Goal: Navigation & Orientation: Find specific page/section

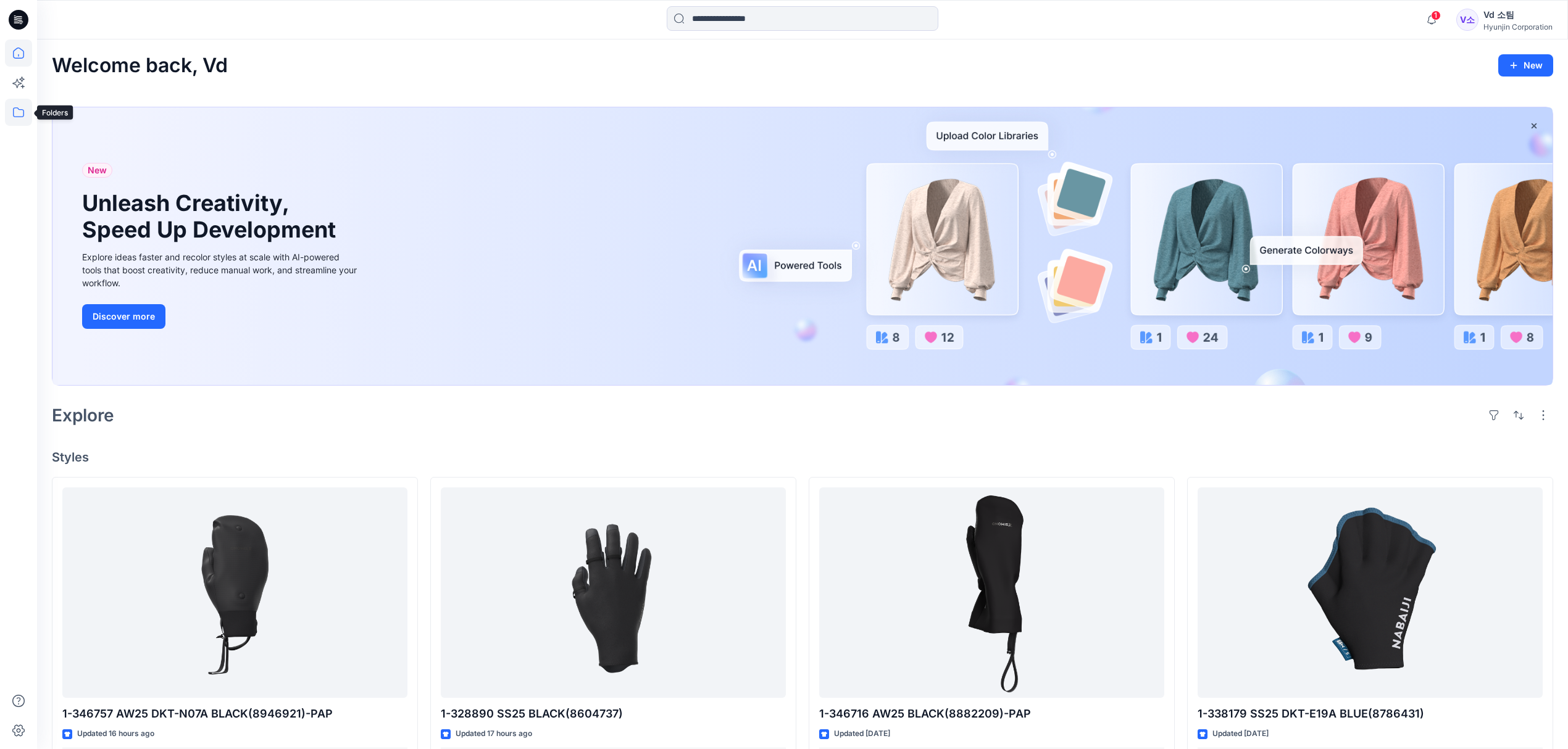
click at [23, 115] on icon at bounding box center [18, 111] width 27 height 27
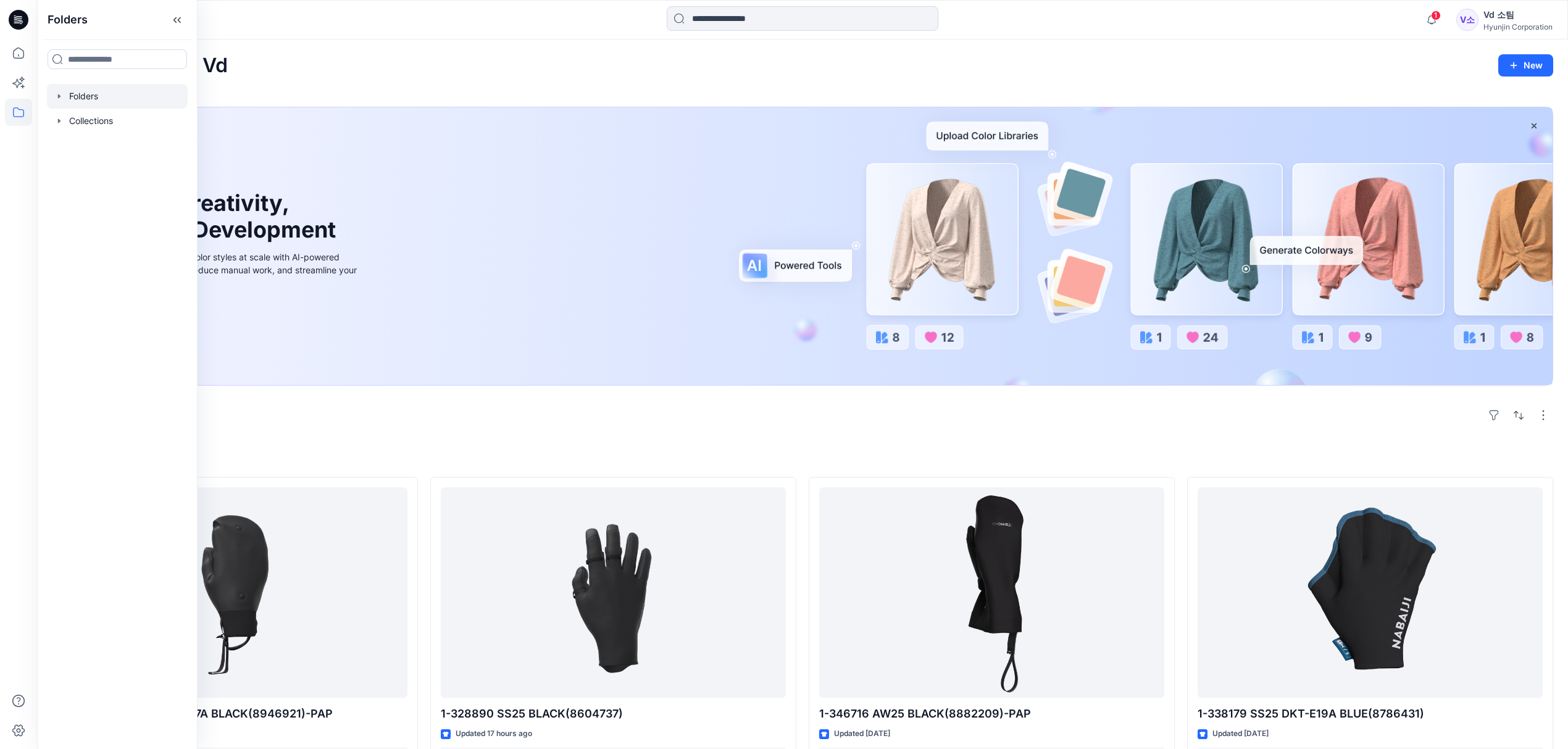
click at [86, 99] on div at bounding box center [117, 96] width 141 height 24
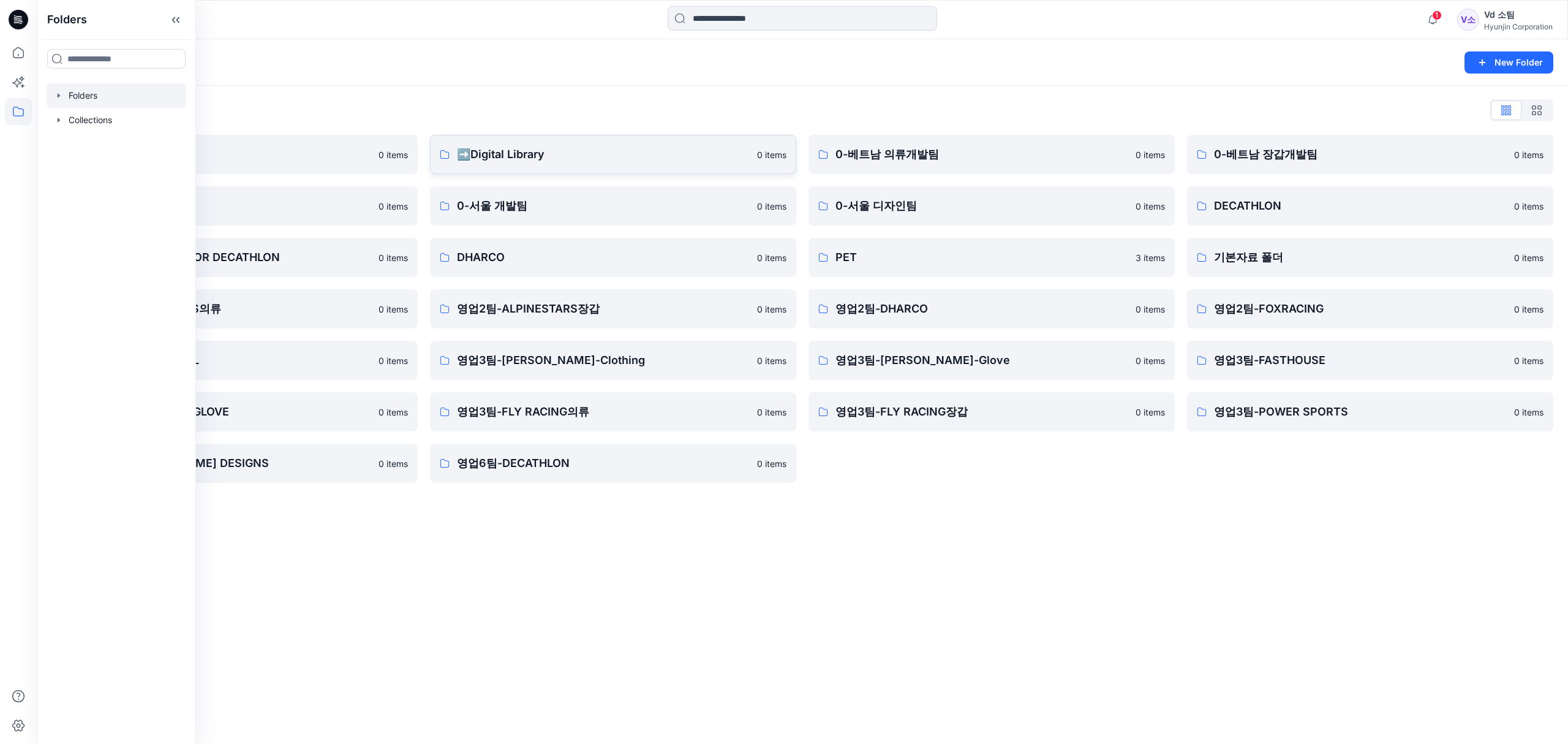
click at [595, 165] on link "➡️Digital Library 0 items" at bounding box center [613, 154] width 366 height 40
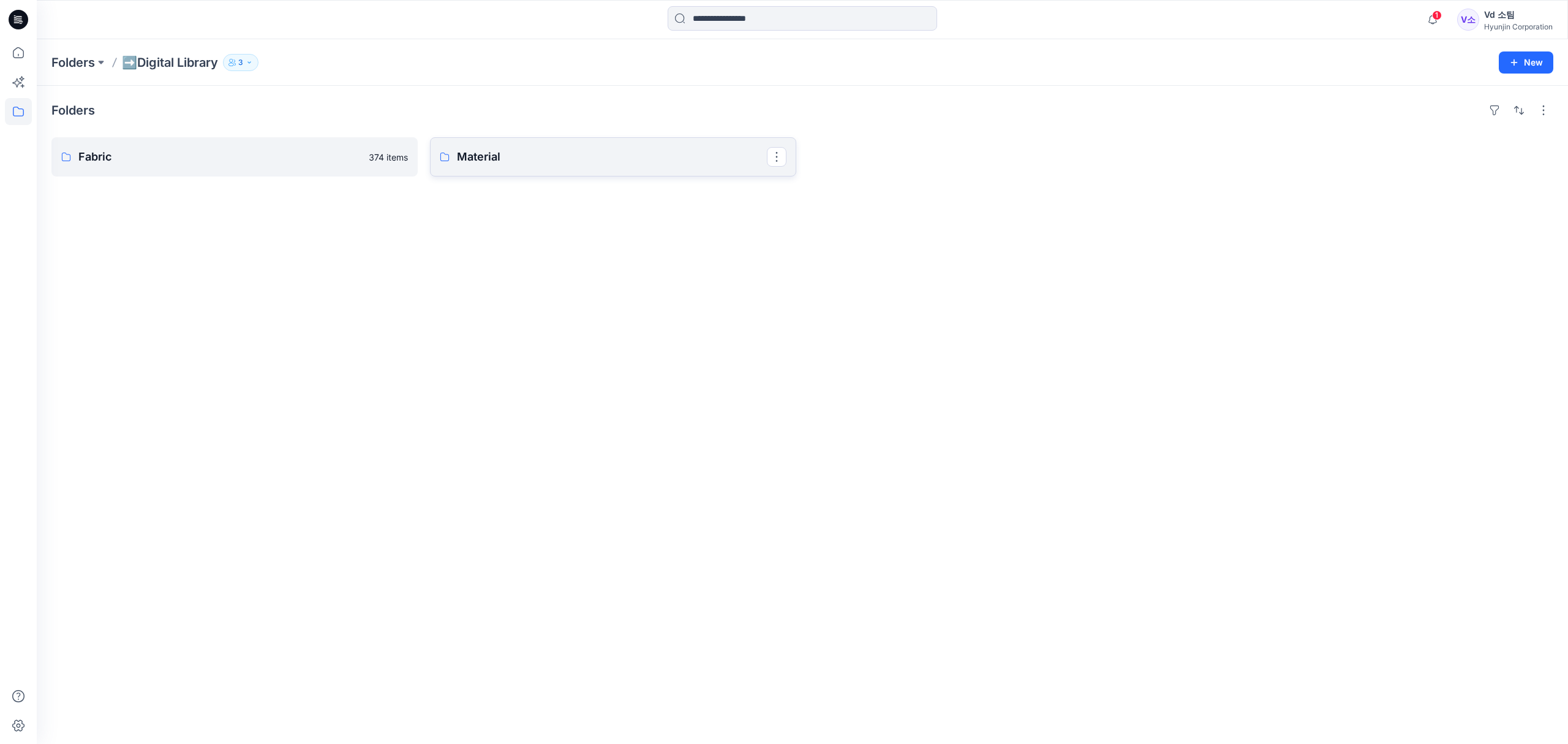
click at [534, 165] on p "Material" at bounding box center [611, 157] width 310 height 17
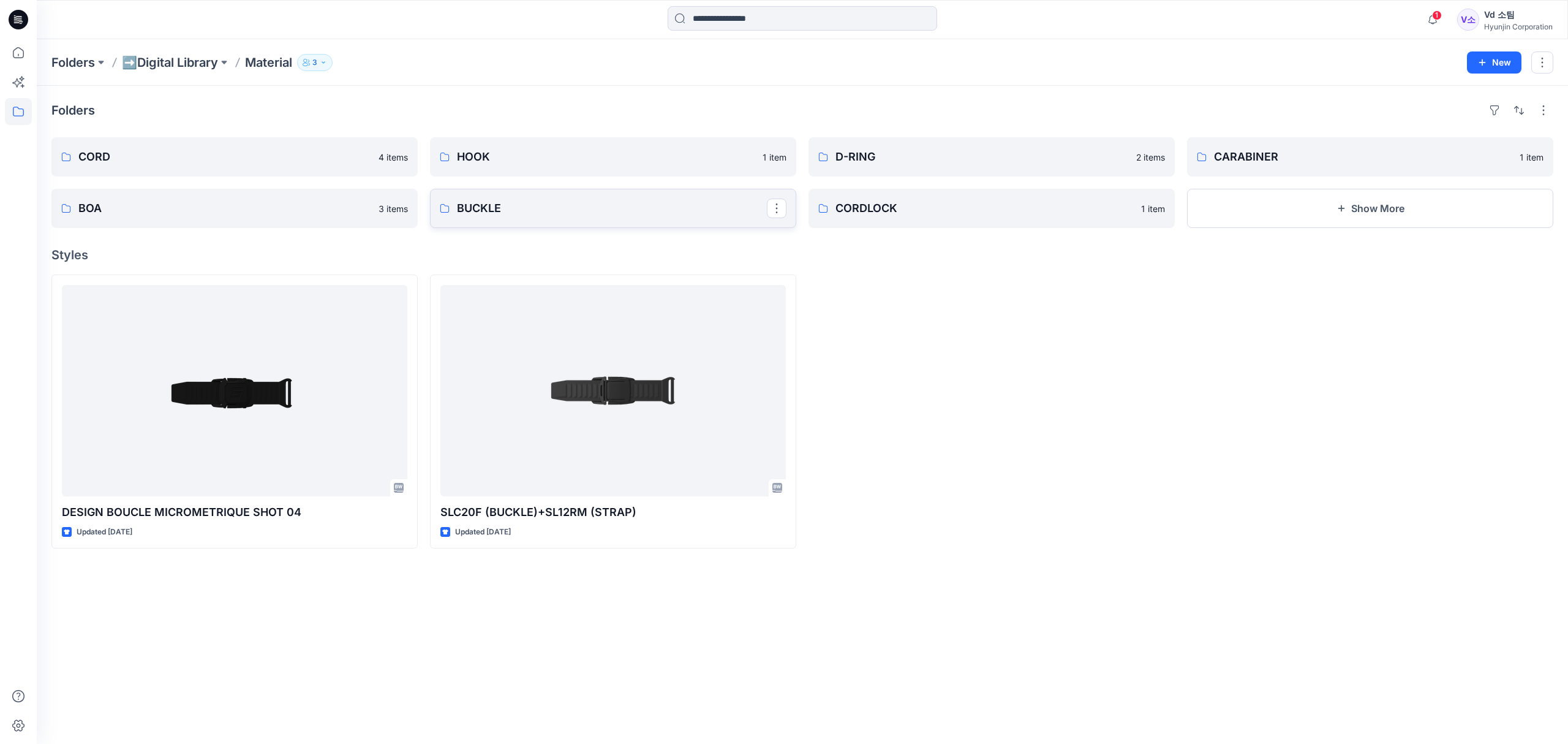
click at [536, 217] on link "BUCKLE" at bounding box center [613, 208] width 366 height 40
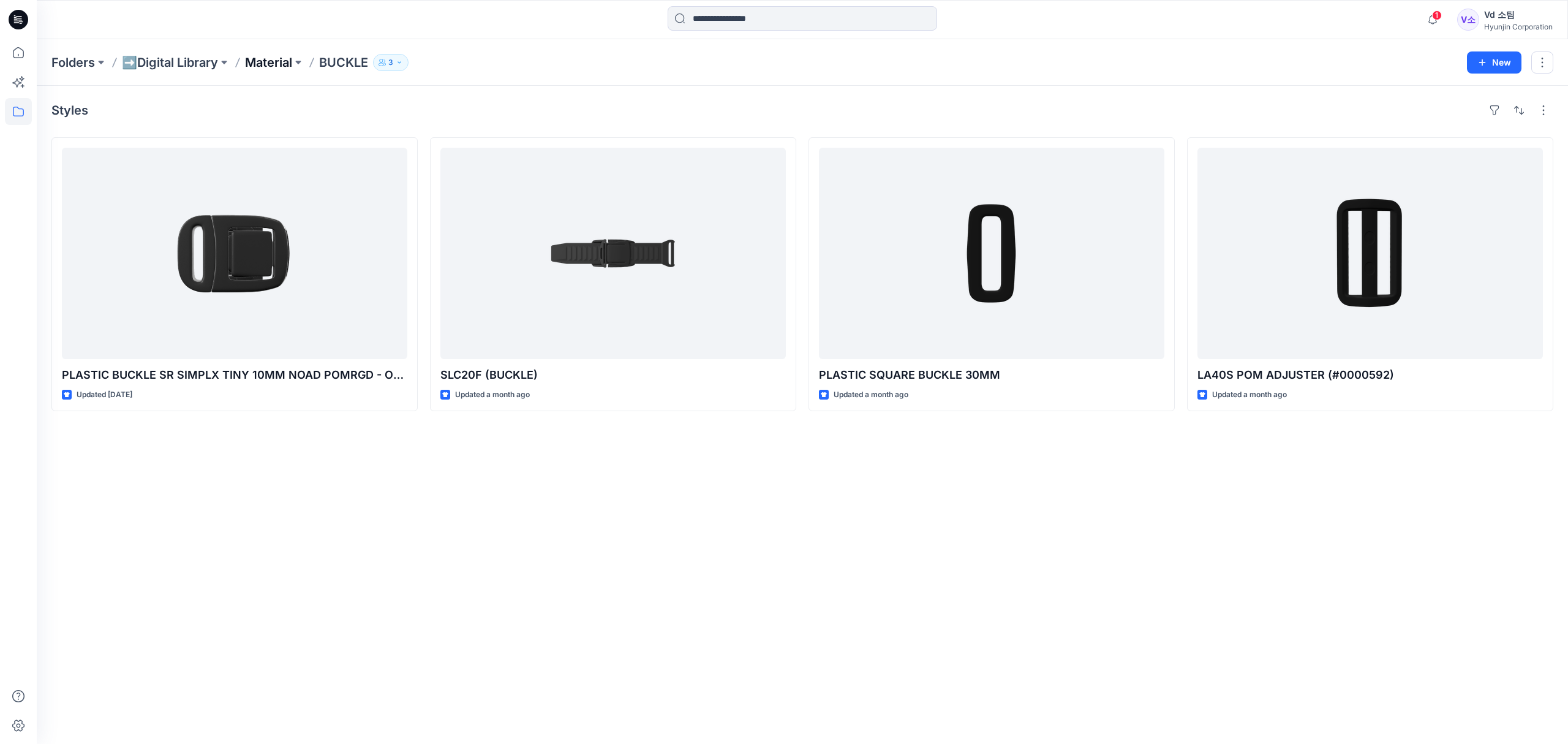
click at [276, 67] on p "Material" at bounding box center [269, 62] width 47 height 17
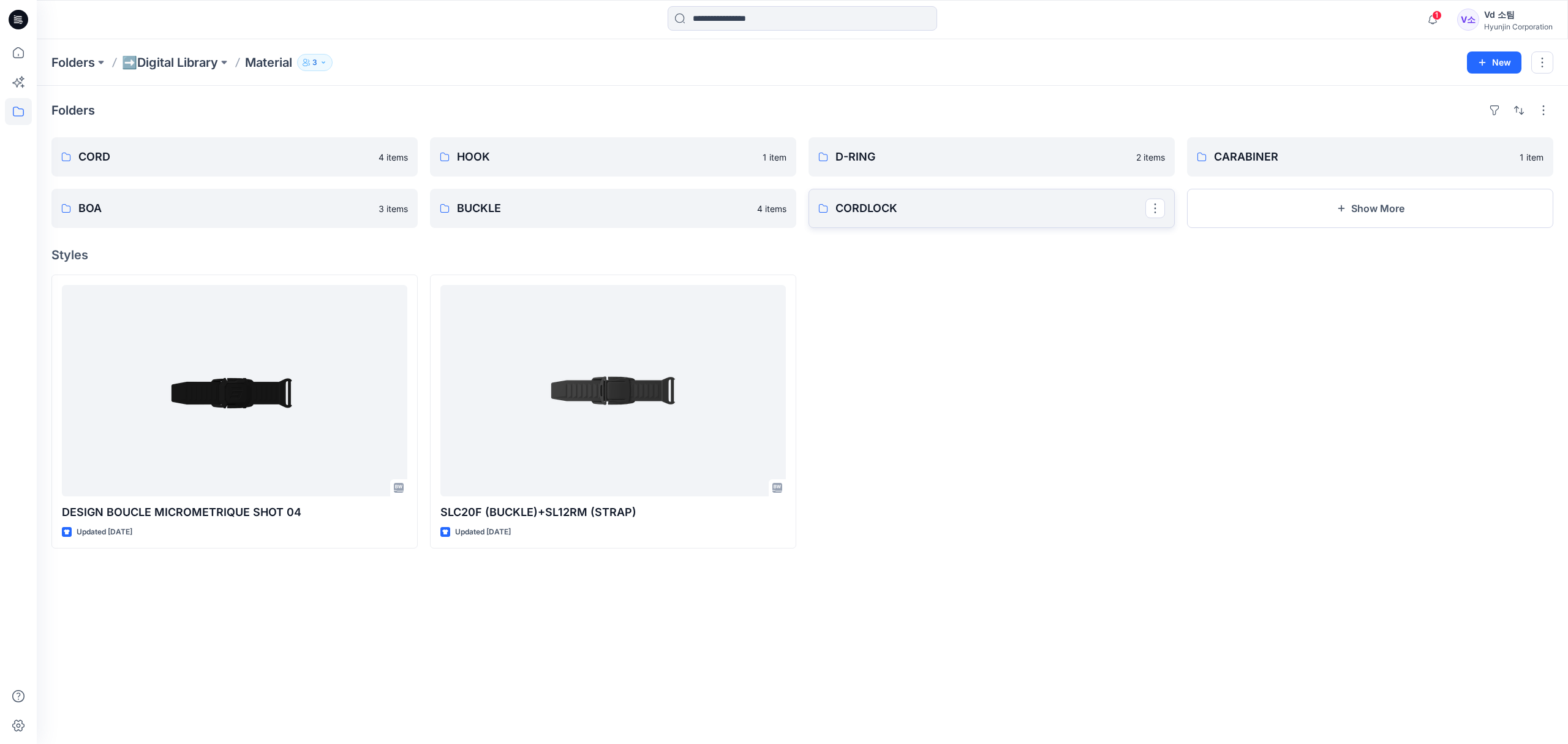
click at [874, 222] on link "CORDLOCK" at bounding box center [991, 208] width 366 height 40
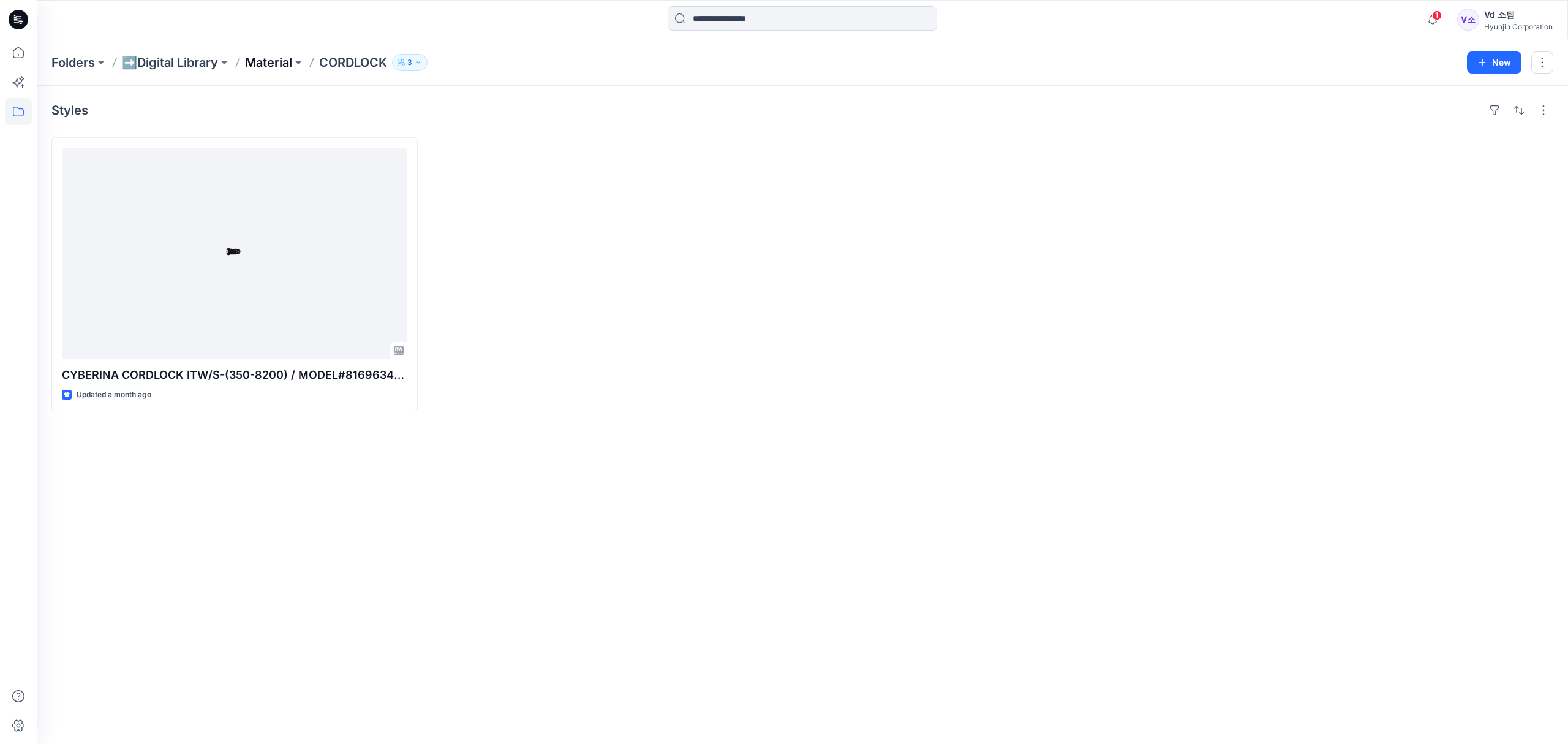
click at [283, 65] on p "Material" at bounding box center [269, 62] width 47 height 17
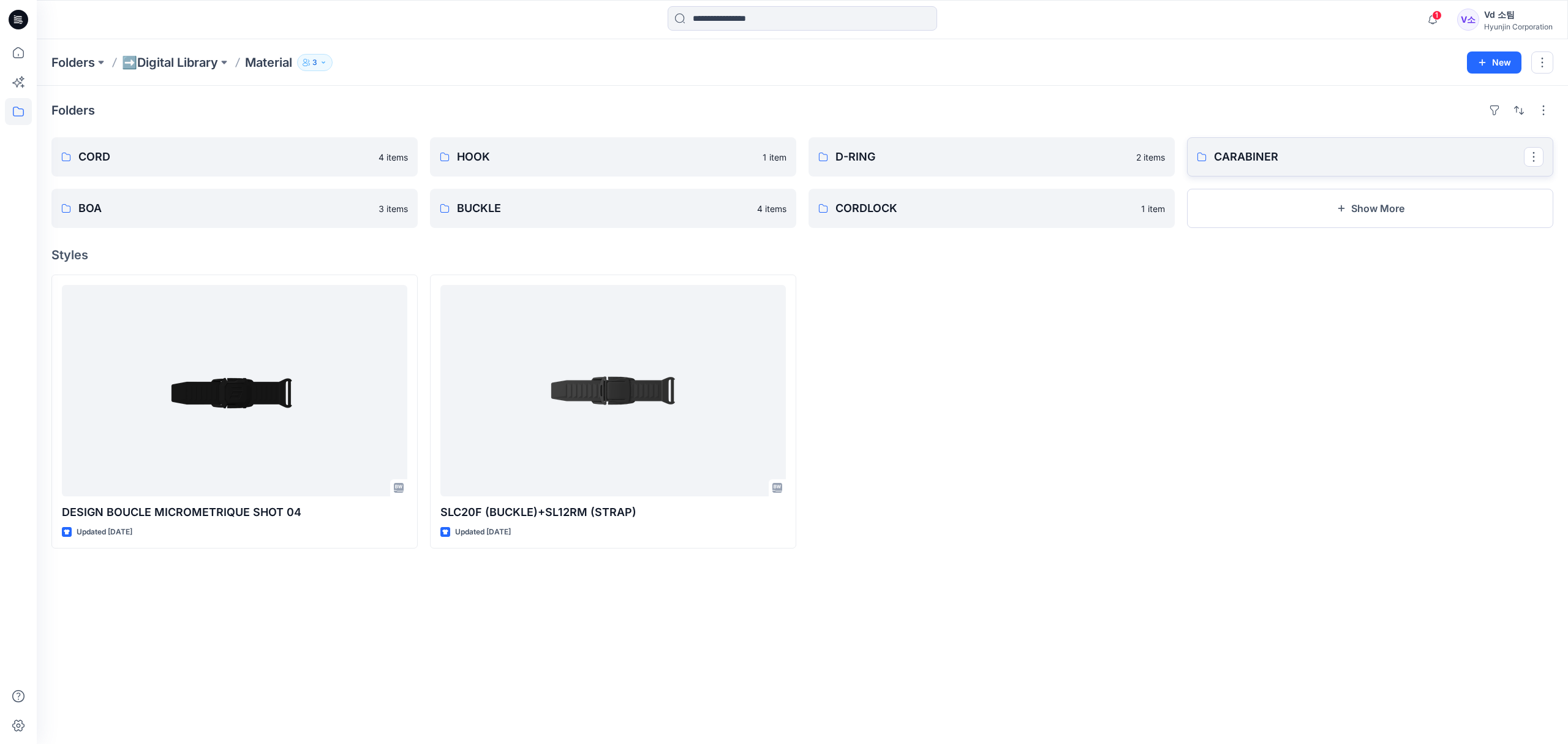
click at [1248, 162] on p "CARABINER" at bounding box center [1369, 157] width 310 height 17
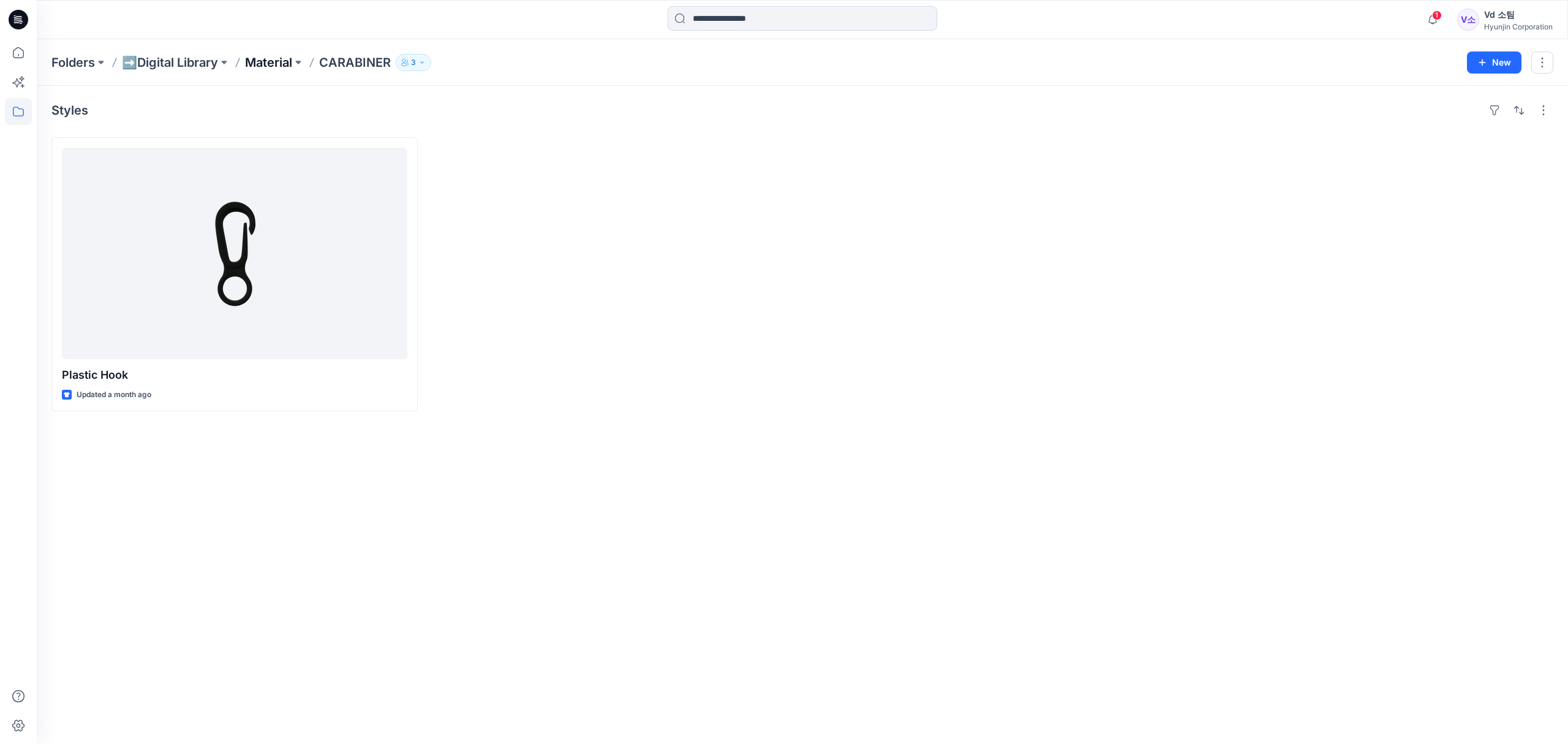
click at [273, 65] on p "Material" at bounding box center [269, 62] width 47 height 17
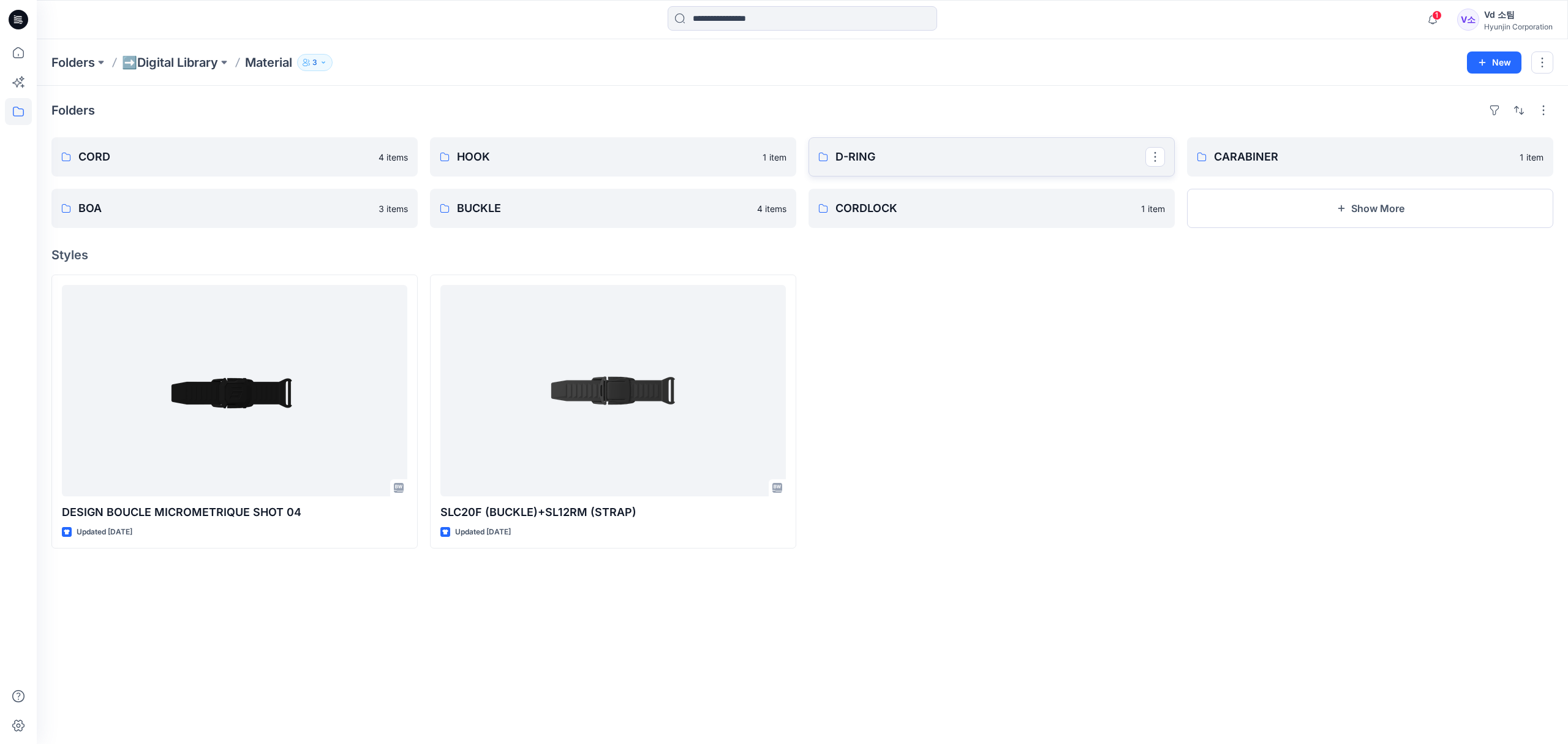
click at [874, 165] on p "D-RING" at bounding box center [990, 157] width 310 height 17
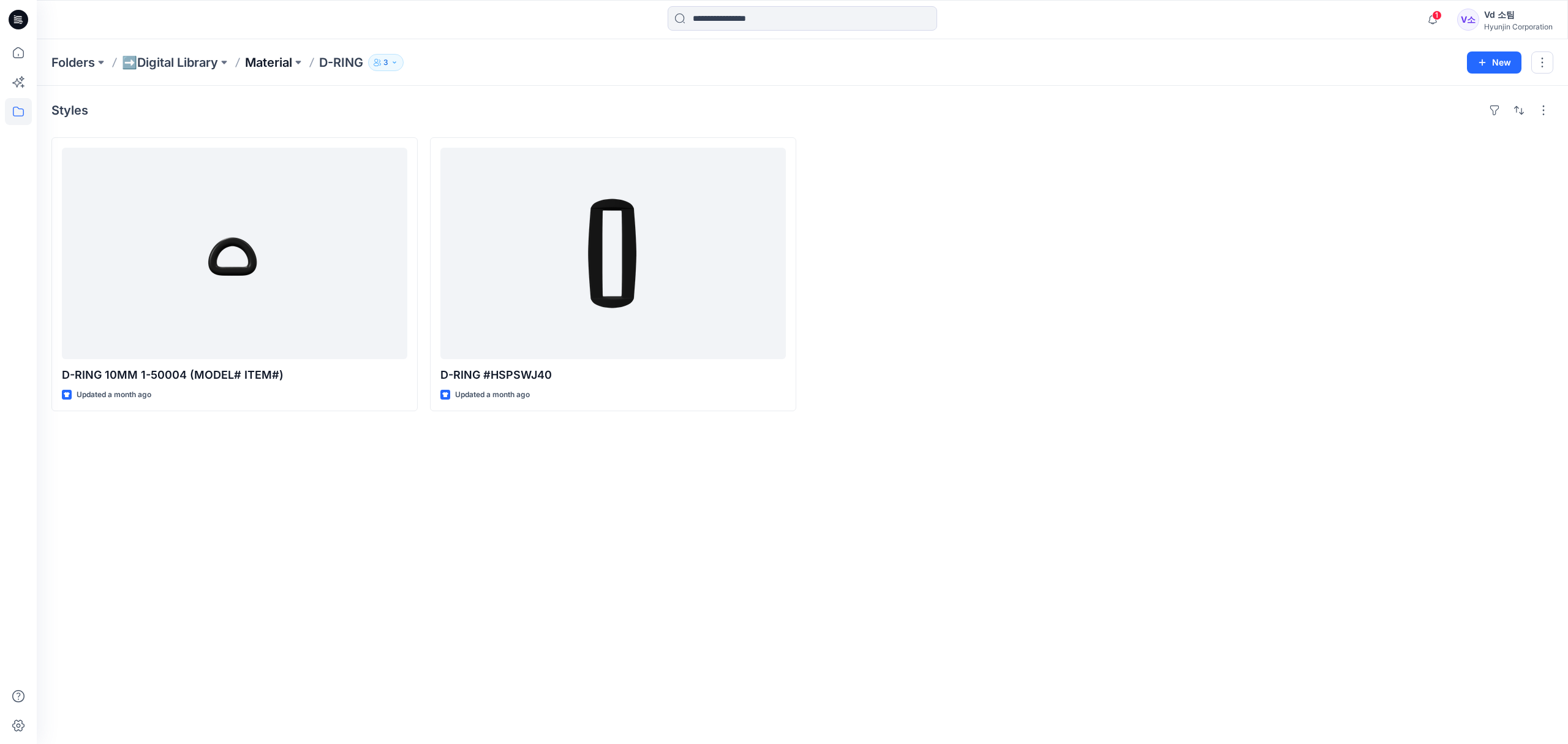
click at [272, 60] on p "Material" at bounding box center [269, 62] width 47 height 17
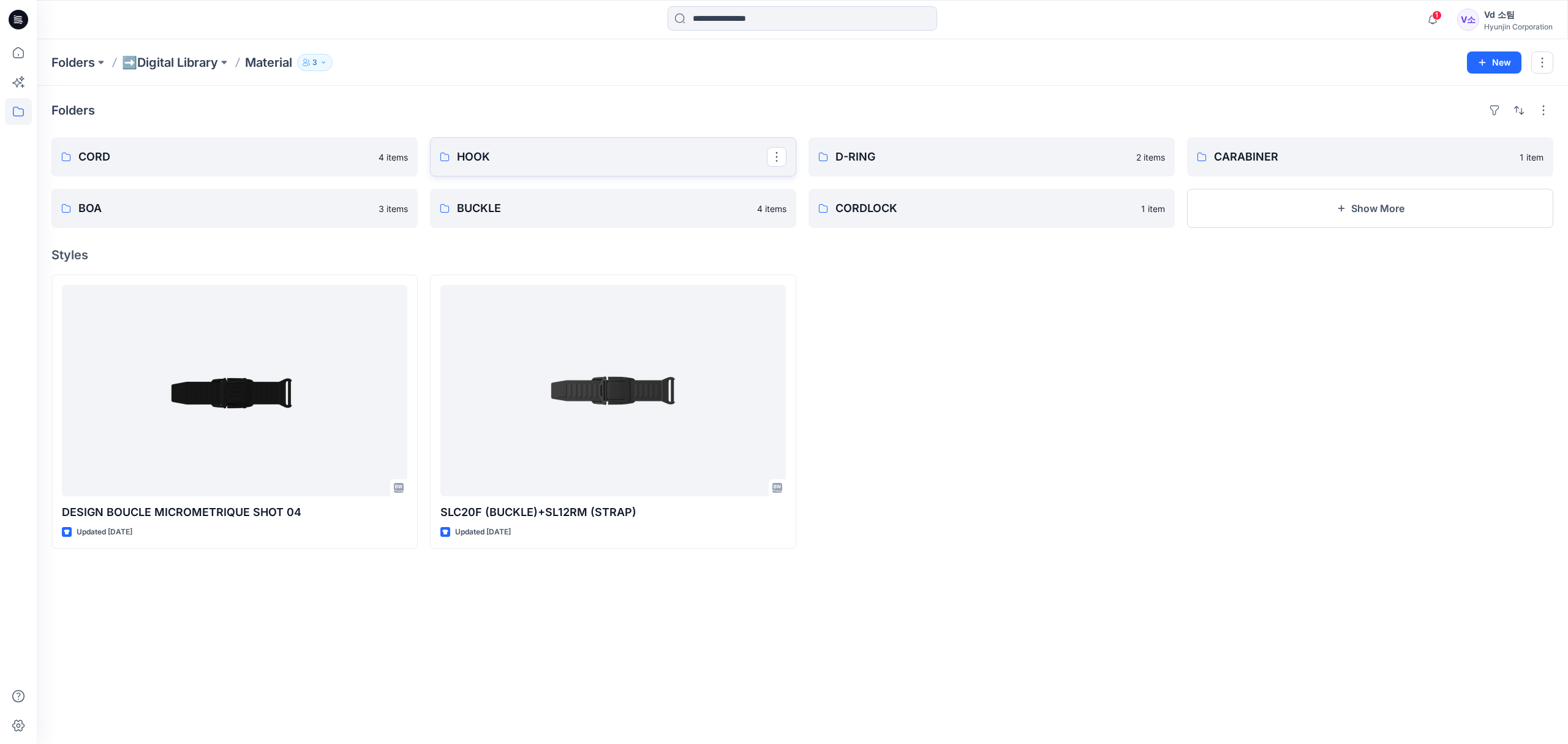
click at [495, 150] on p "HOOK" at bounding box center [611, 157] width 310 height 17
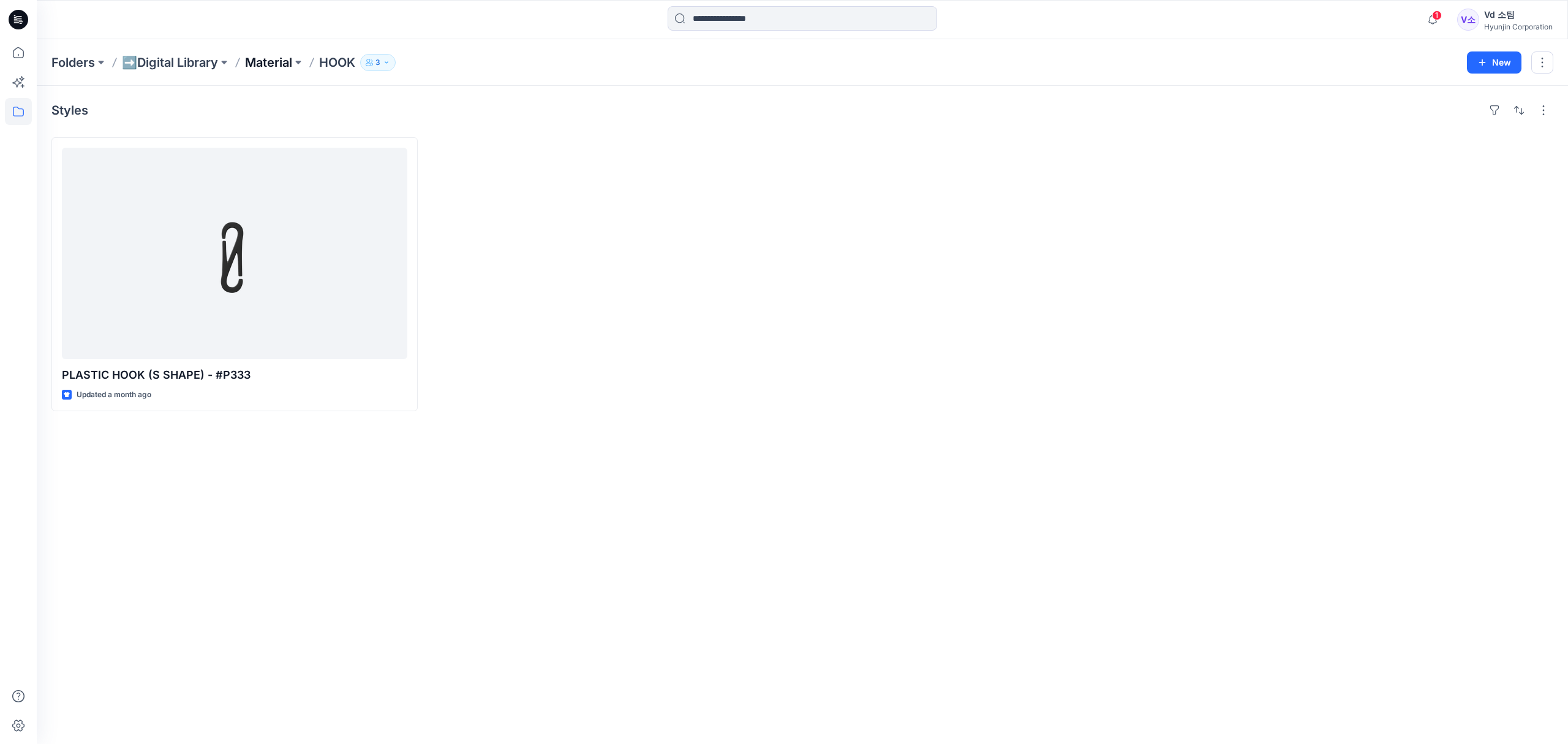
click at [261, 65] on p "Material" at bounding box center [269, 62] width 47 height 17
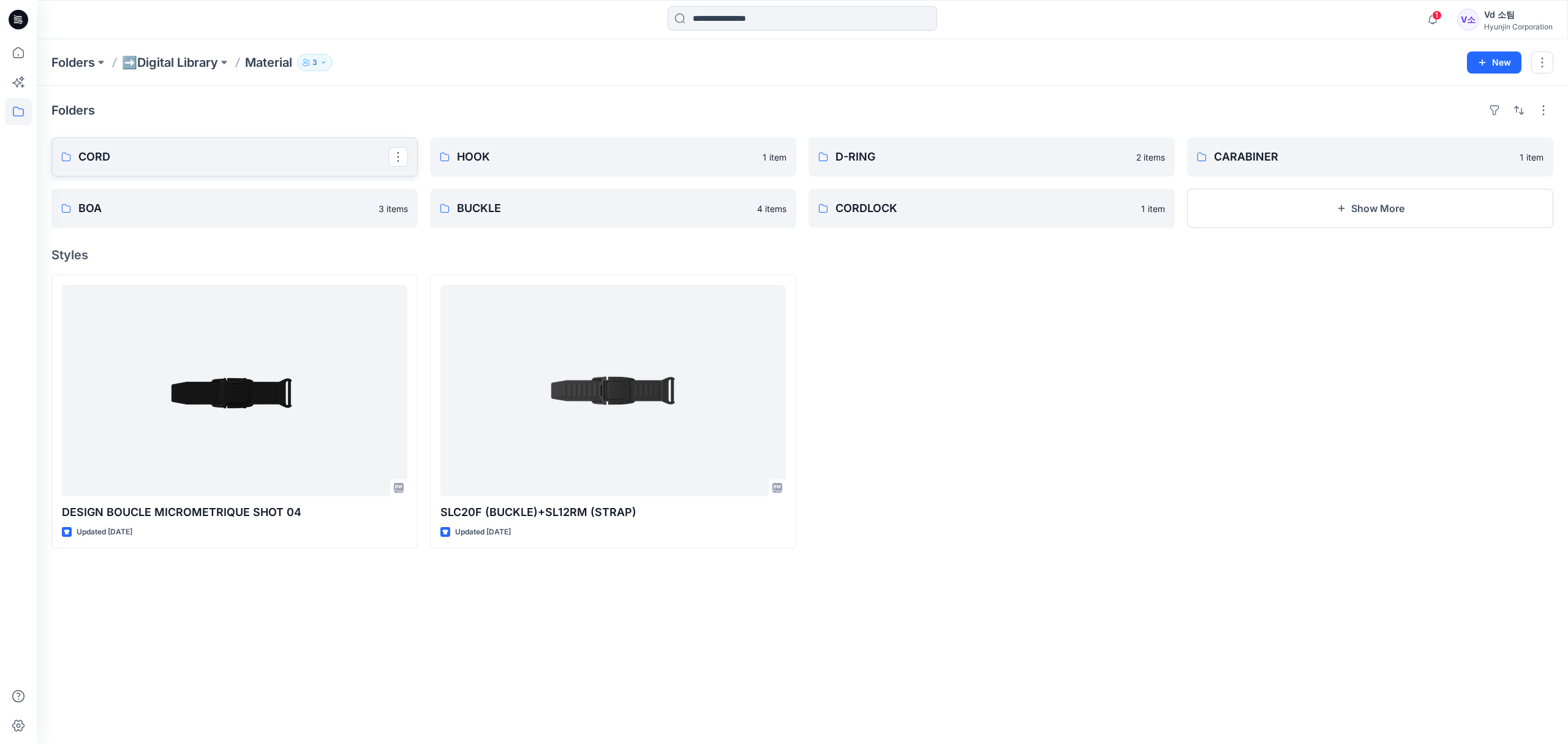
click at [302, 161] on p "CORD" at bounding box center [233, 157] width 310 height 17
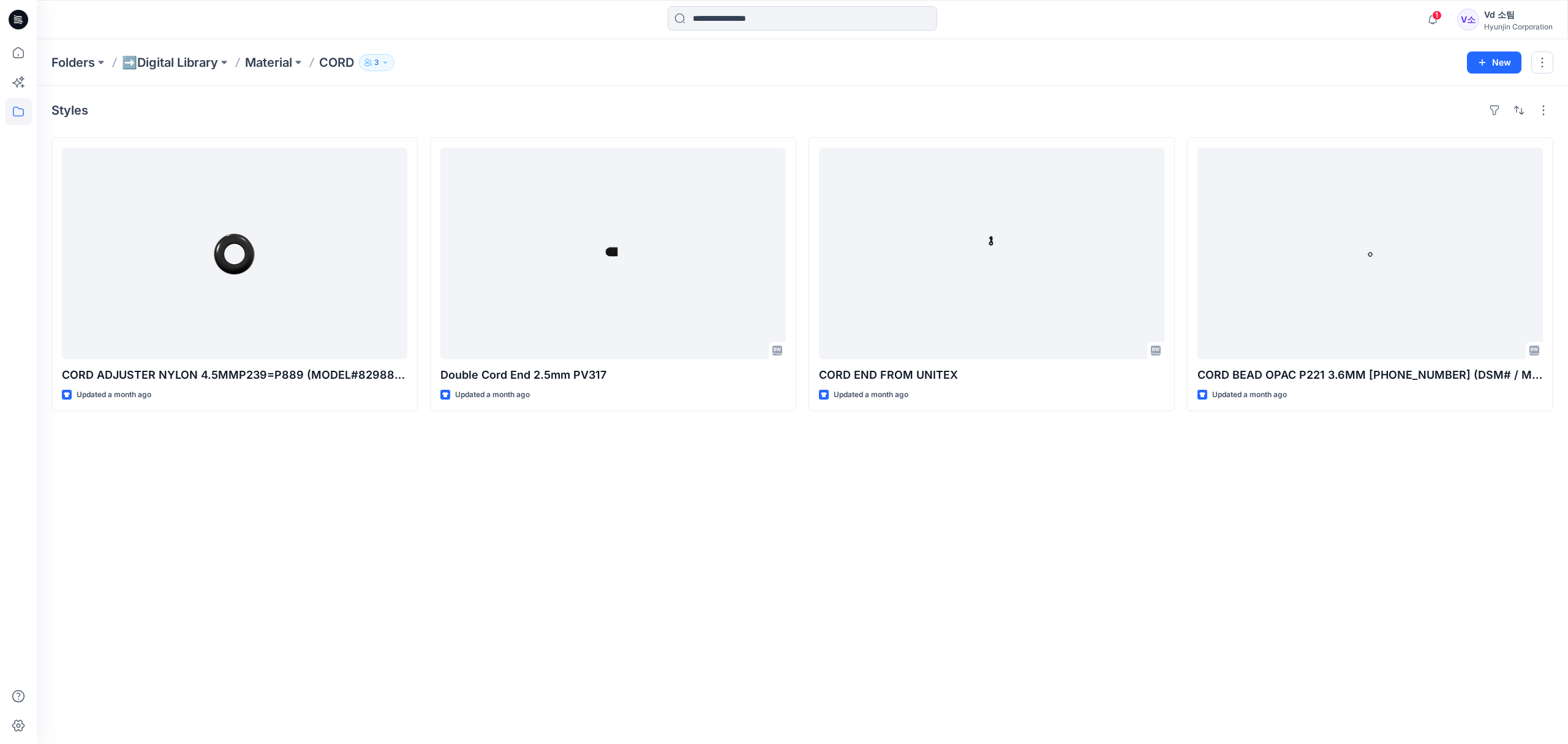
click at [598, 516] on div "Styles CORD ADJUSTER NYLON 4.5MMP239=P889 (MODEL#8298843) Updated a month ago D…" at bounding box center [803, 415] width 1531 height 658
click at [275, 60] on p "Material" at bounding box center [269, 62] width 47 height 17
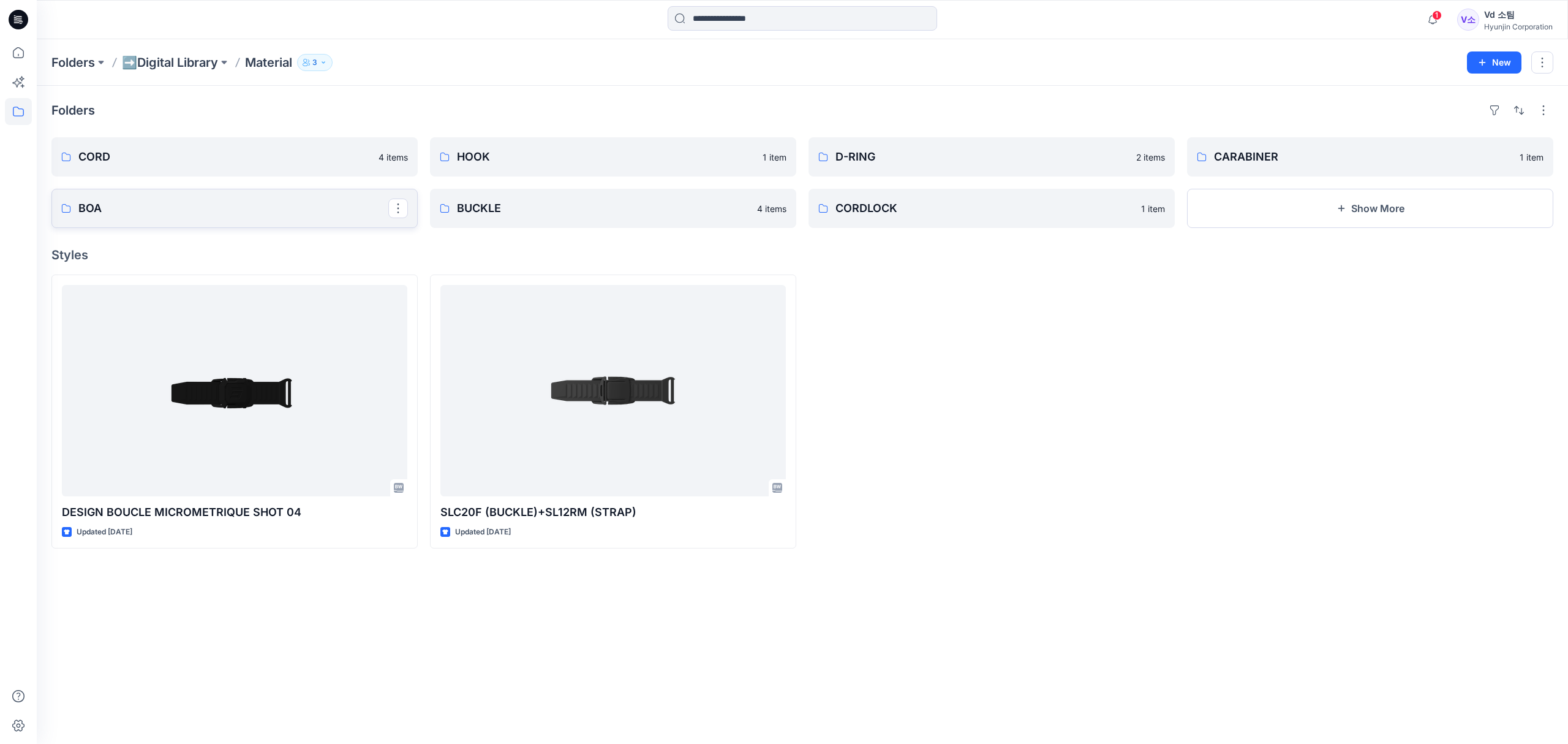
click at [243, 210] on p "BOA" at bounding box center [233, 208] width 310 height 17
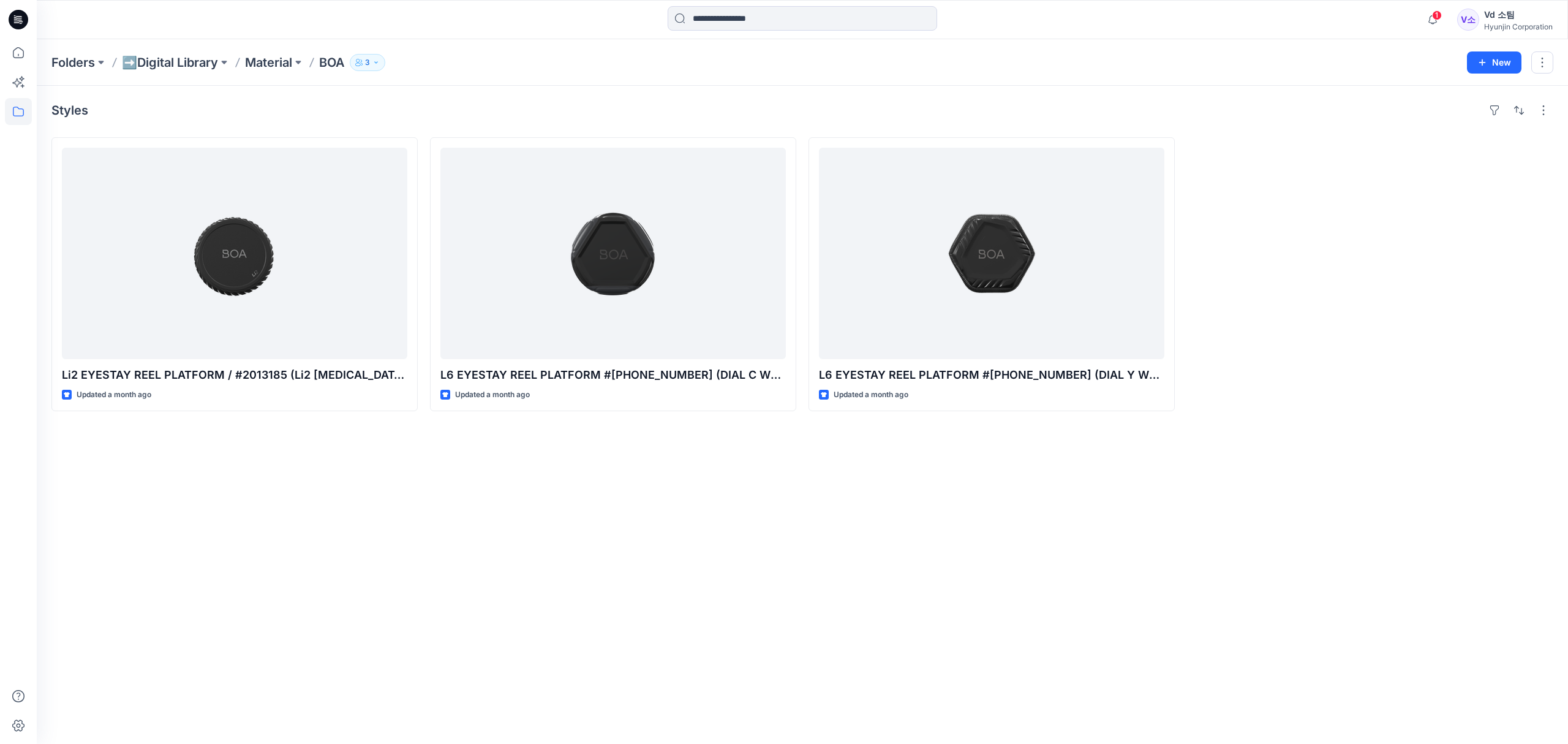
click at [281, 65] on p "Material" at bounding box center [269, 62] width 47 height 17
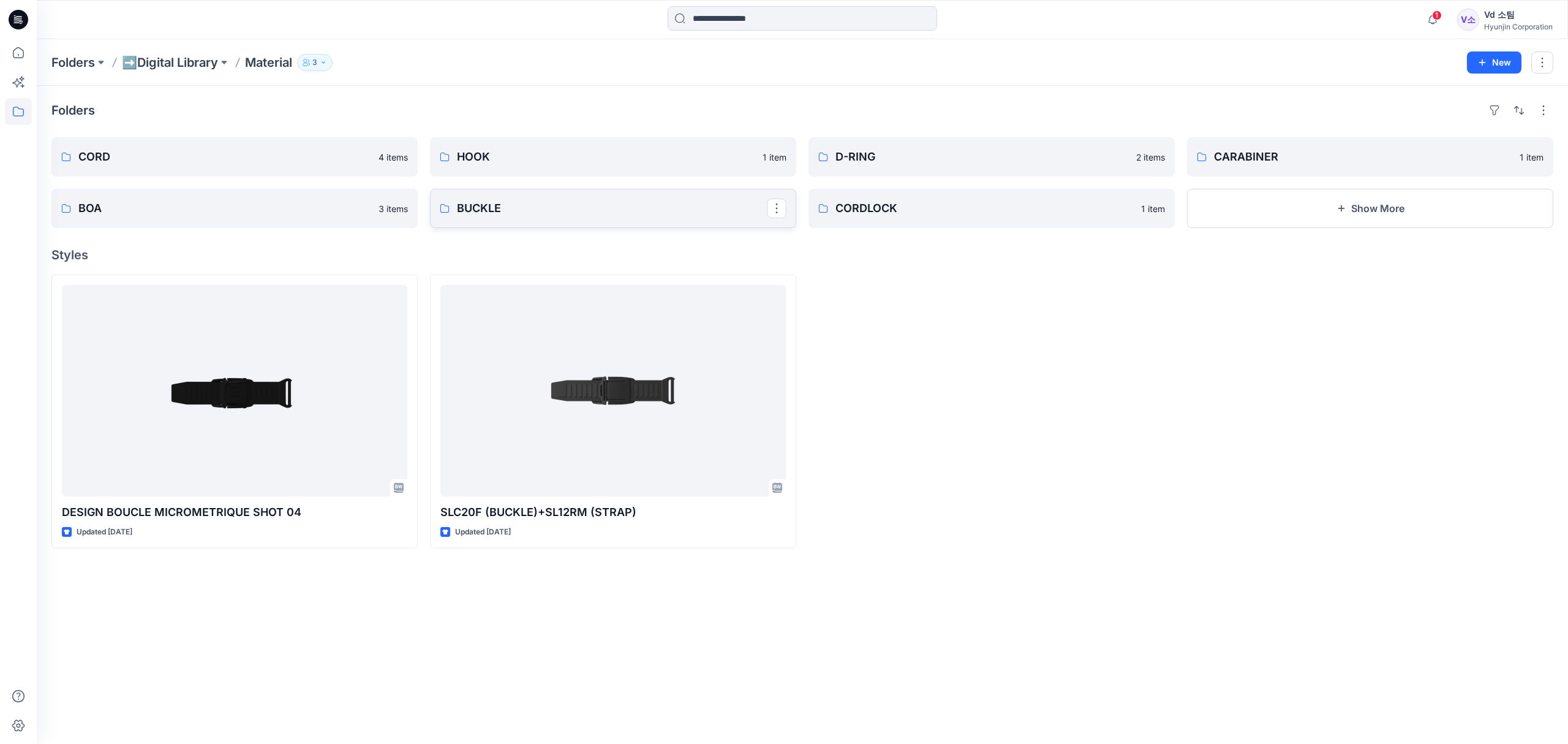
click at [635, 215] on p "BUCKLE" at bounding box center [611, 208] width 310 height 17
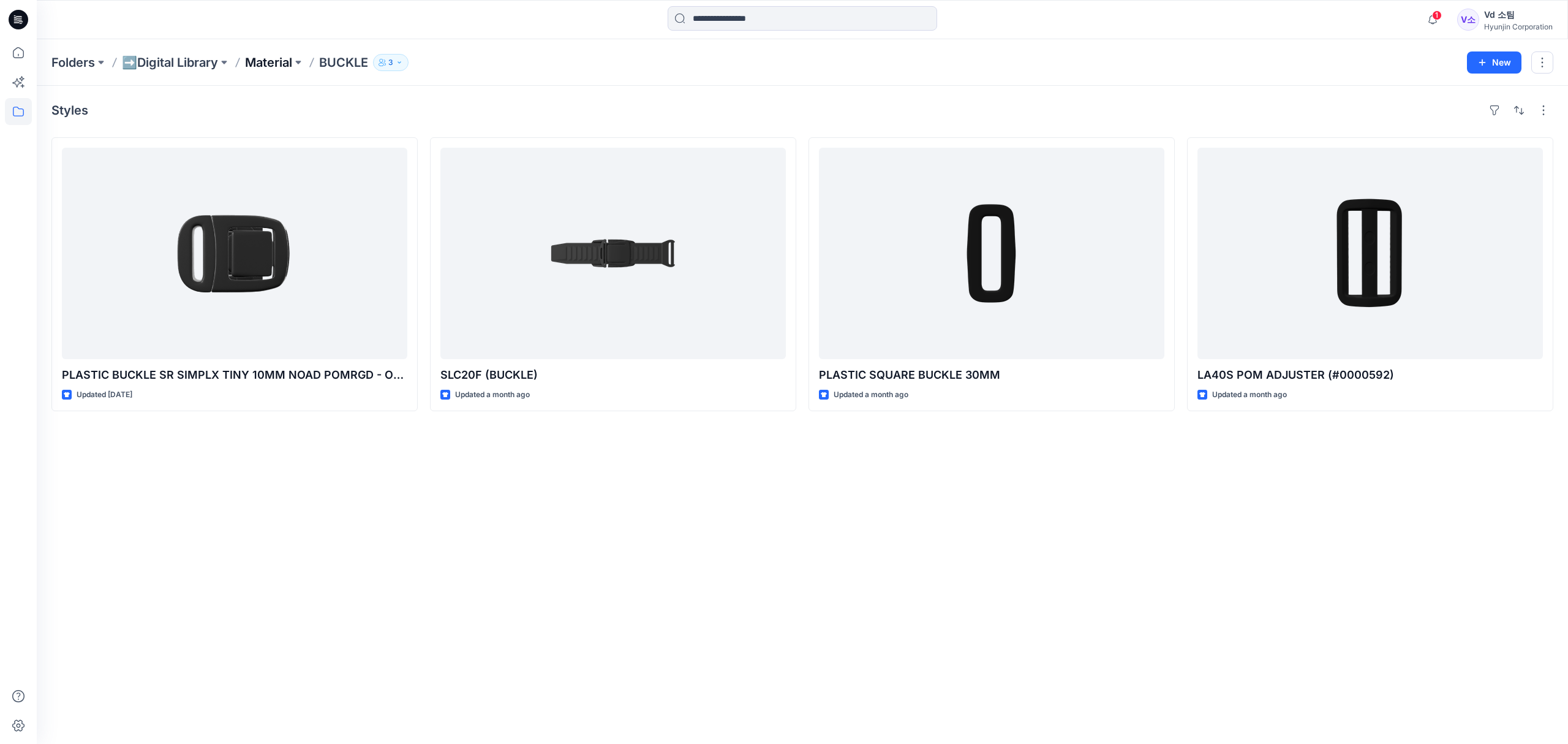
click at [269, 65] on p "Material" at bounding box center [269, 62] width 47 height 17
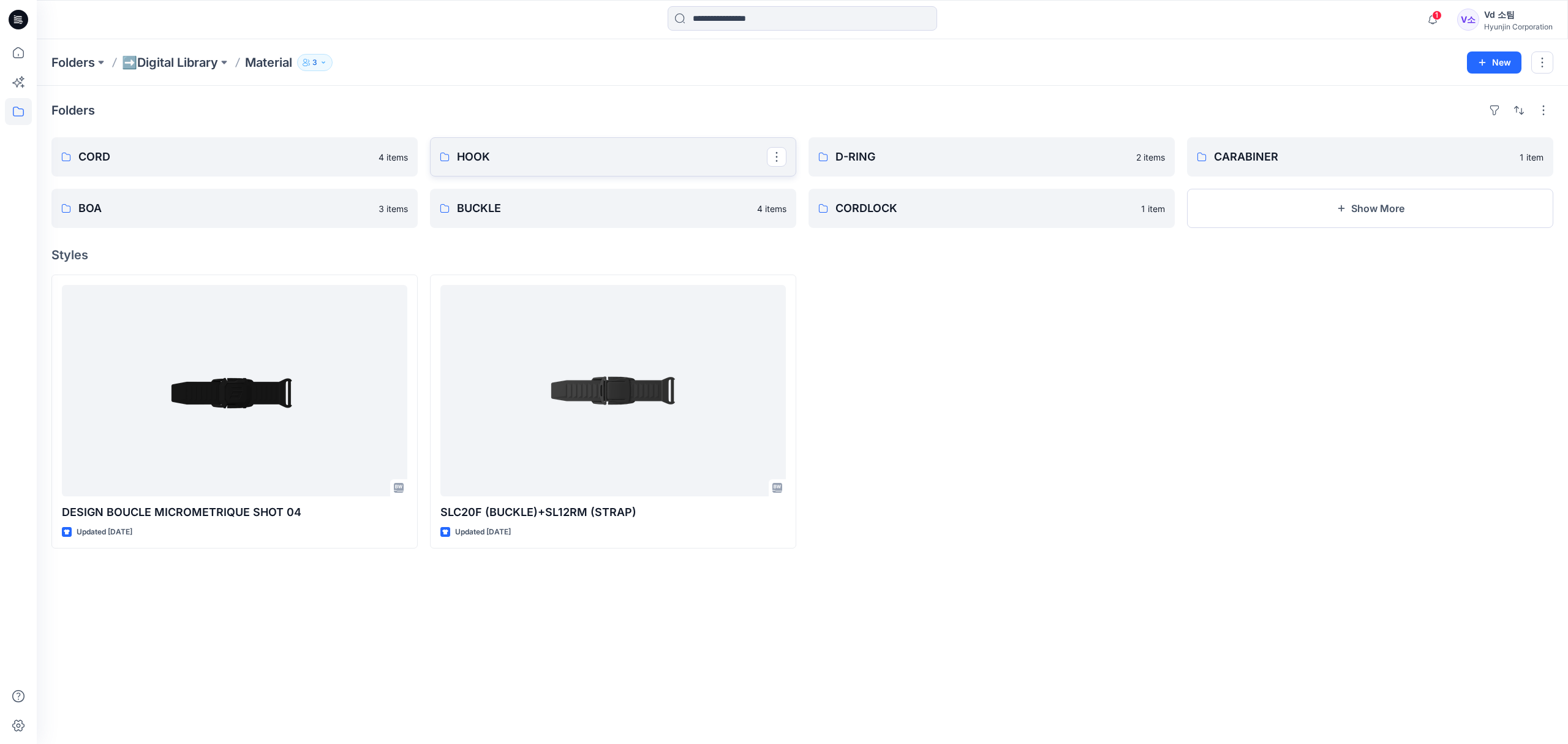
click at [518, 169] on link "HOOK" at bounding box center [613, 157] width 366 height 40
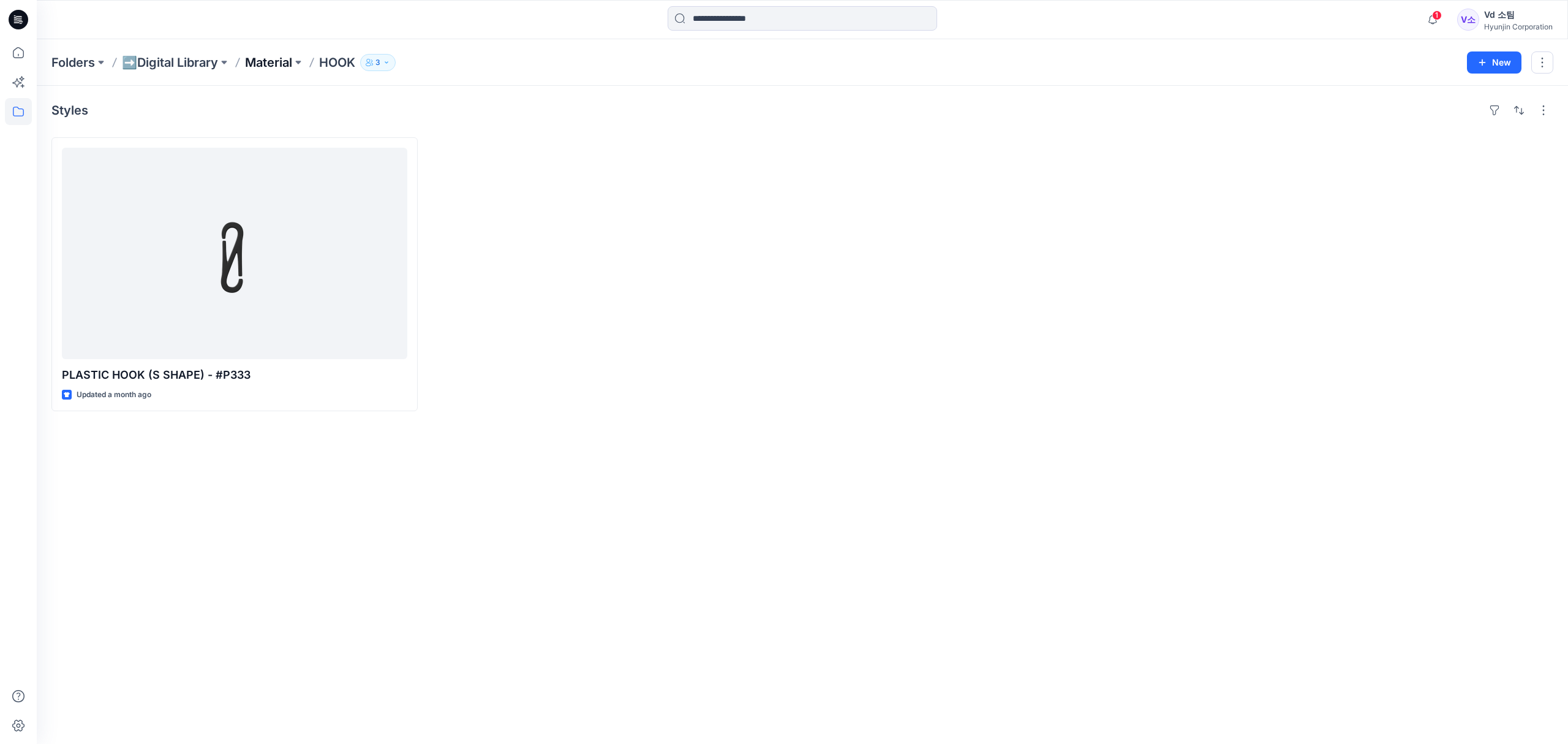
click at [278, 62] on p "Material" at bounding box center [269, 62] width 47 height 17
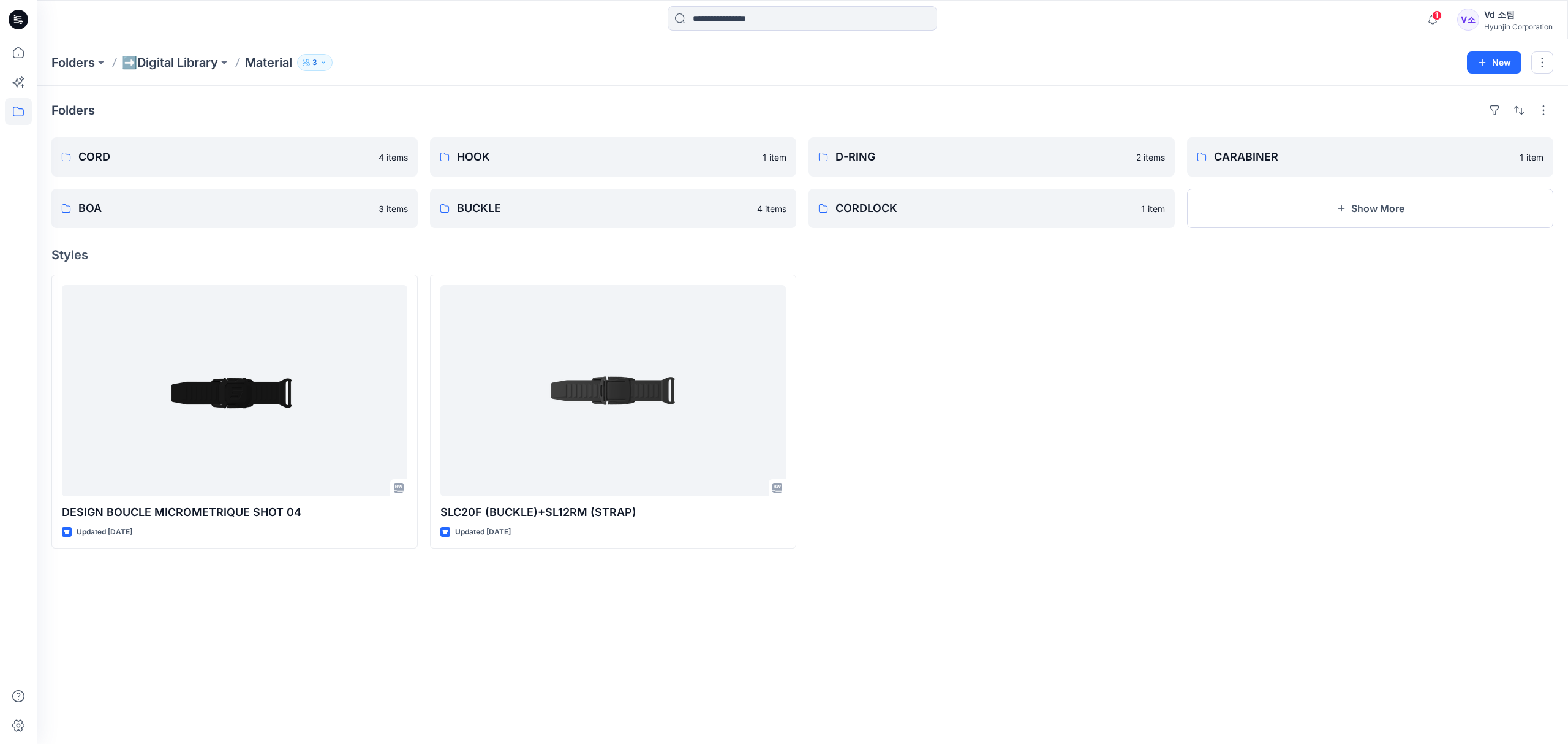
click at [922, 283] on div at bounding box center [991, 411] width 366 height 274
